Goal: Task Accomplishment & Management: Use online tool/utility

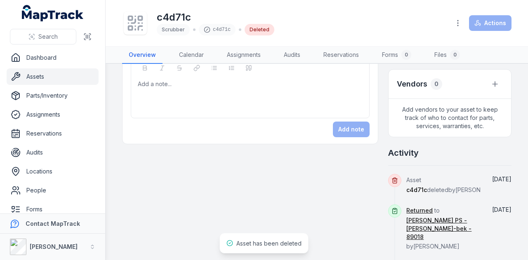
click at [223, 105] on div "Add a note..." at bounding box center [250, 96] width 225 height 33
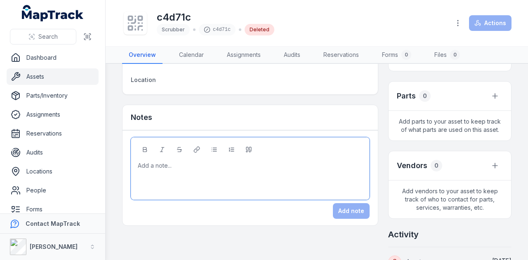
scroll to position [236, 0]
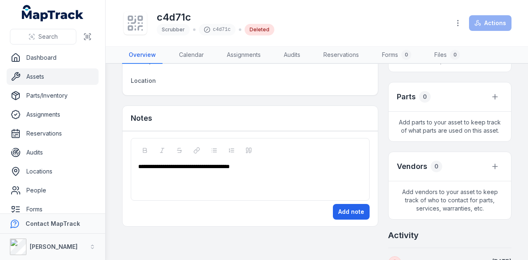
click at [345, 204] on button "Add note" at bounding box center [351, 212] width 37 height 16
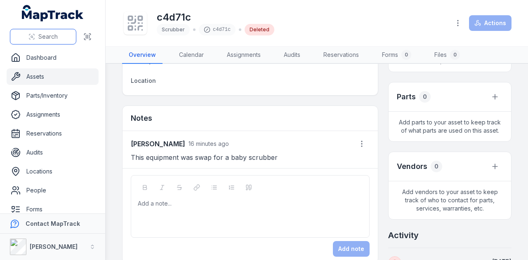
click at [48, 43] on button "Search" at bounding box center [43, 37] width 66 height 16
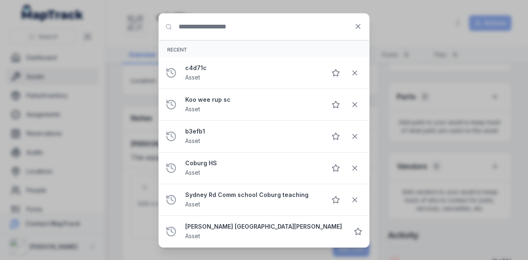
drag, startPoint x: 235, startPoint y: 19, endPoint x: 236, endPoint y: 23, distance: 4.3
click at [235, 19] on input "Search for anything" at bounding box center [264, 27] width 210 height 26
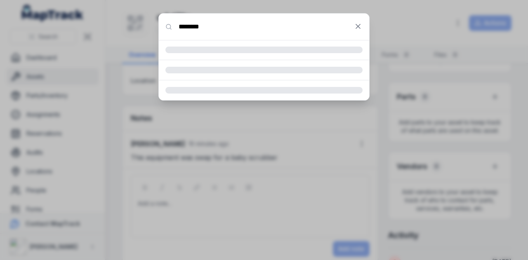
type input "********"
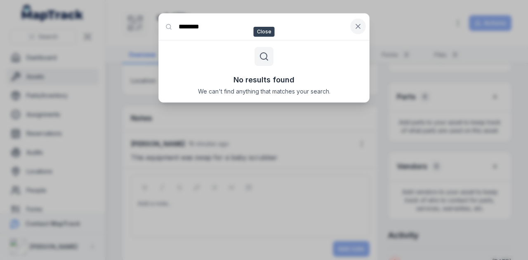
click at [358, 25] on icon at bounding box center [358, 26] width 4 height 4
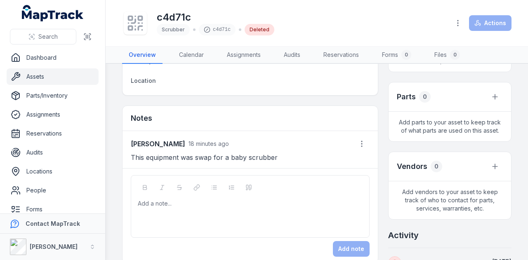
click at [41, 76] on link "Assets" at bounding box center [53, 76] width 92 height 16
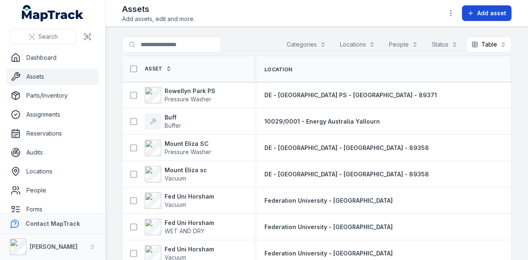
click at [495, 13] on span "Add asset" at bounding box center [491, 13] width 29 height 8
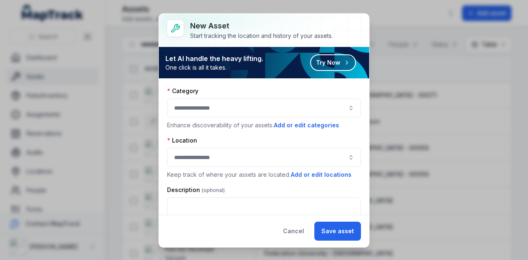
click at [252, 107] on button "button" at bounding box center [264, 108] width 194 height 19
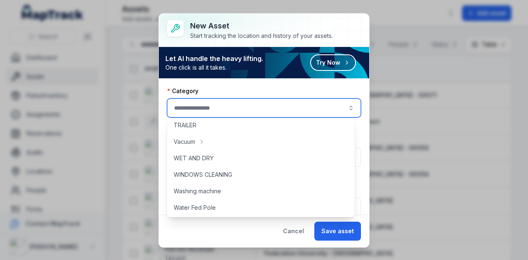
scroll to position [500, 0]
